Goal: Task Accomplishment & Management: Use online tool/utility

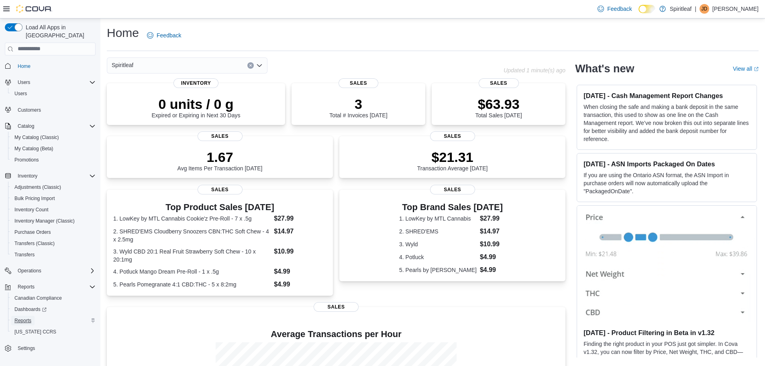
click at [28, 317] on span "Reports" at bounding box center [22, 320] width 17 height 6
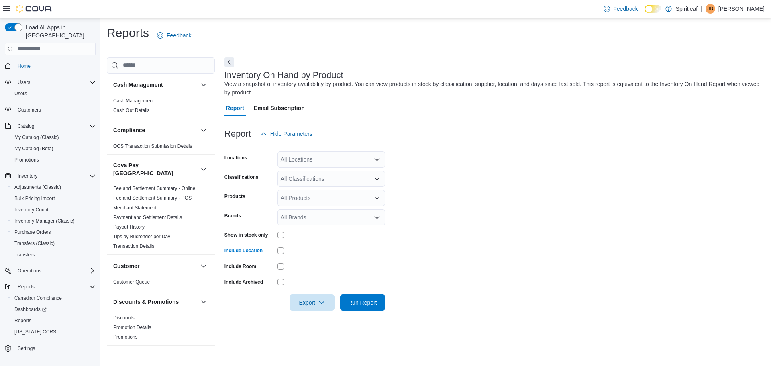
click at [375, 181] on icon "Open list of options" at bounding box center [377, 178] width 6 height 6
click at [289, 252] on icon "Choose from the following options" at bounding box center [289, 253] width 6 height 6
click at [322, 302] on icon "button" at bounding box center [321, 302] width 6 height 6
click at [328, 252] on span "Export to Excel" at bounding box center [313, 254] width 36 height 6
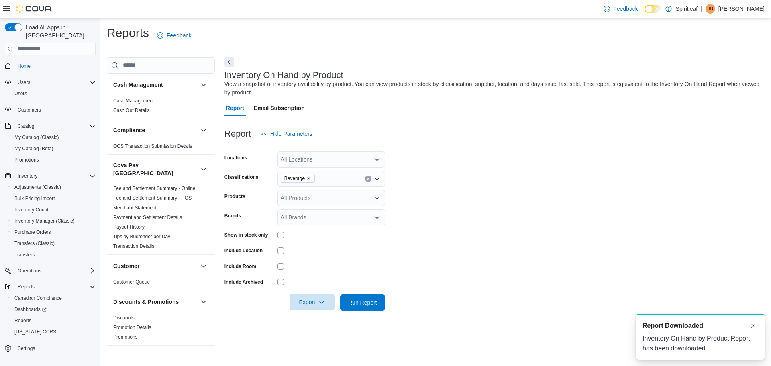
scroll to position [0, 0]
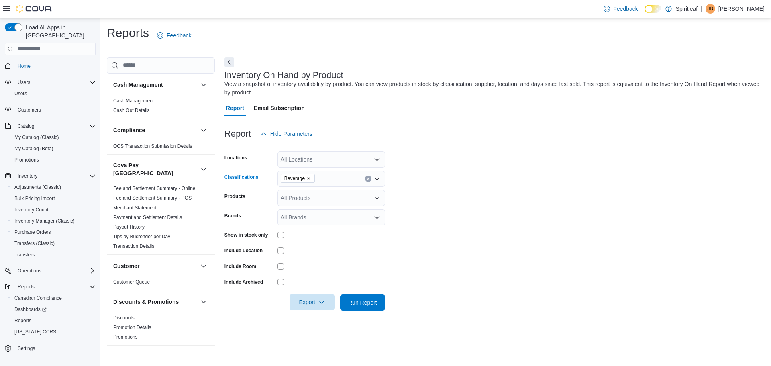
click at [367, 180] on icon "Clear input" at bounding box center [368, 178] width 3 height 3
click at [291, 242] on icon "Choose from the following options" at bounding box center [289, 242] width 6 height 6
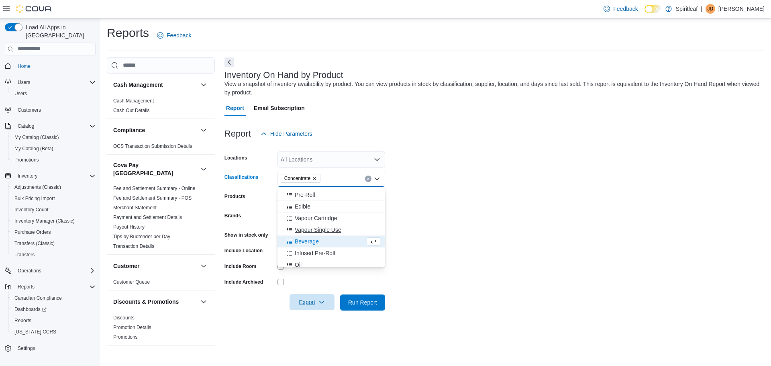
scroll to position [201, 0]
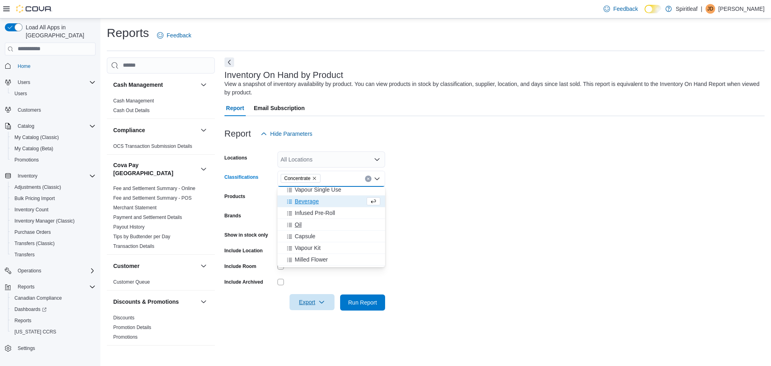
click at [291, 225] on icon "Choose from the following options" at bounding box center [289, 225] width 6 height 6
click at [289, 224] on icon "Choose from the following options" at bounding box center [289, 225] width 5 height 4
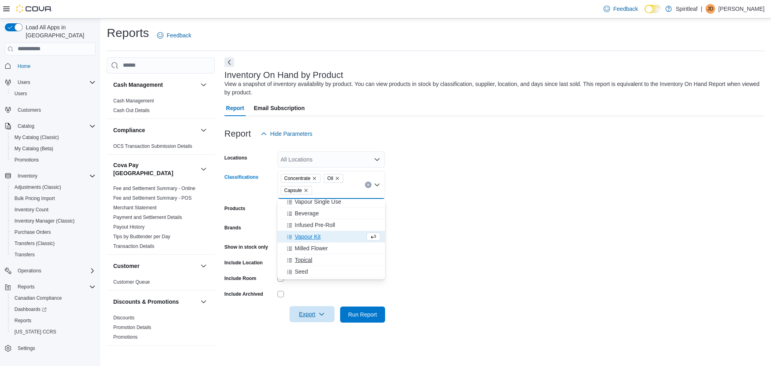
click at [289, 259] on icon "Choose from the following options" at bounding box center [289, 260] width 5 height 4
click at [289, 259] on icon "Choose from the following options" at bounding box center [289, 260] width 6 height 6
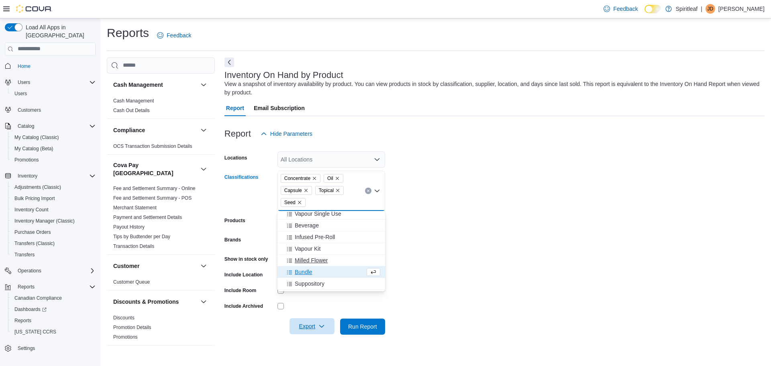
scroll to position [234, 0]
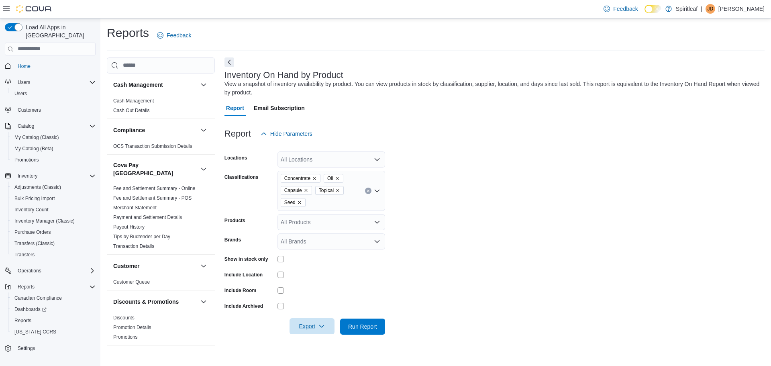
click at [456, 247] on form "Locations All Locations Classifications Concentrate Oil Capsule Topical Seed Pr…" at bounding box center [494, 238] width 540 height 193
click at [318, 326] on icon "button" at bounding box center [321, 326] width 6 height 6
click at [320, 277] on span "Export to Excel" at bounding box center [313, 278] width 36 height 6
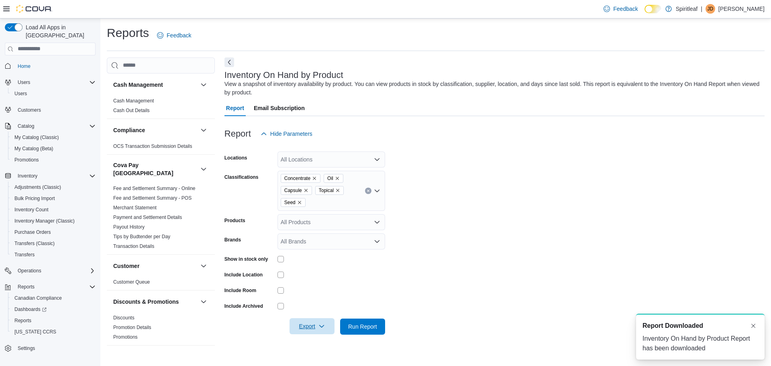
scroll to position [0, 0]
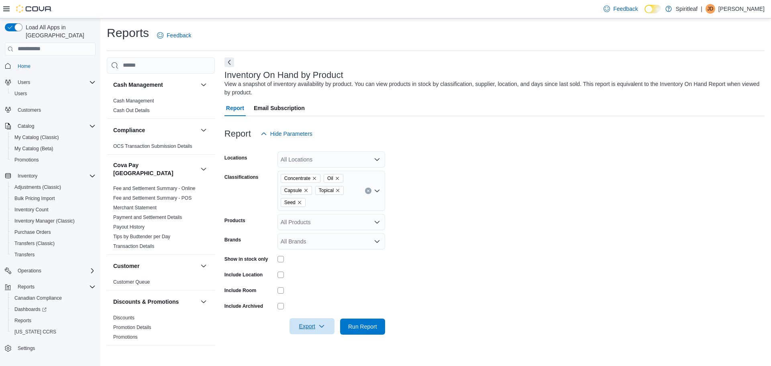
click at [365, 191] on button "Clear input" at bounding box center [368, 191] width 6 height 6
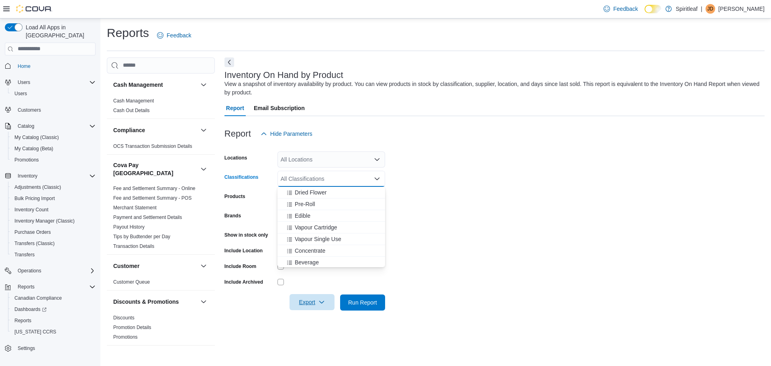
scroll to position [161, 0]
click at [288, 195] on icon "Choose from the following options" at bounding box center [289, 195] width 6 height 6
click at [290, 252] on icon "Choose from the following options" at bounding box center [289, 253] width 5 height 4
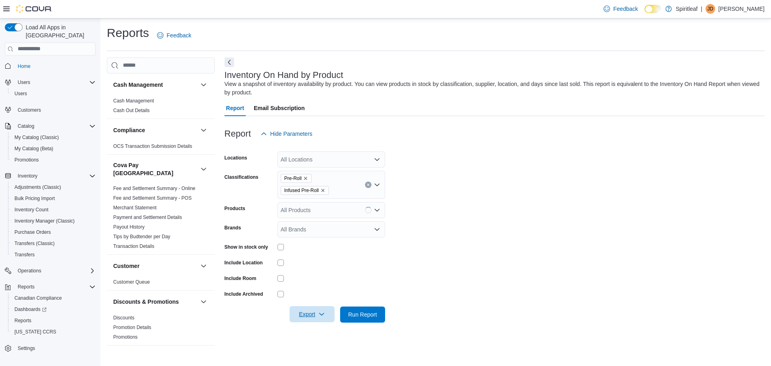
click at [469, 257] on form "Locations All Locations Classifications Pre-Roll Infused Pre-Roll Products All …" at bounding box center [494, 232] width 540 height 181
click at [323, 310] on span "Export" at bounding box center [311, 314] width 35 height 16
click at [331, 268] on span "Export to Excel" at bounding box center [313, 266] width 36 height 6
